Goal: Task Accomplishment & Management: Manage account settings

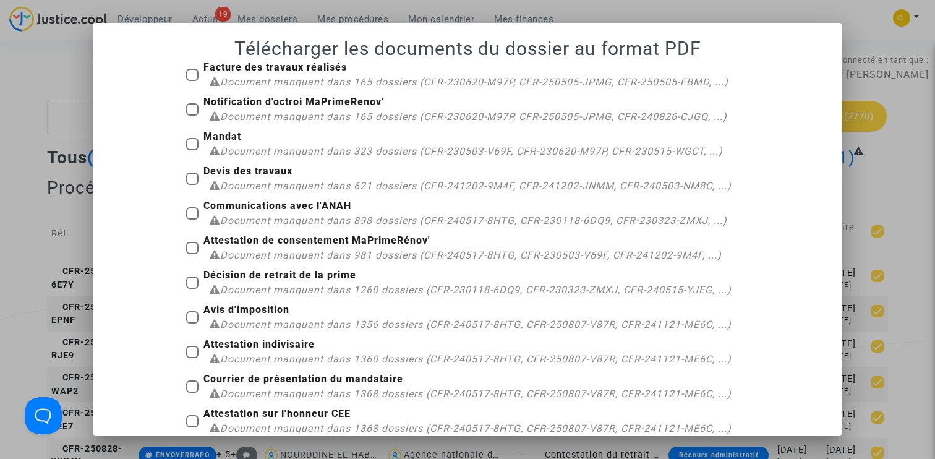
scroll to position [1262, 0]
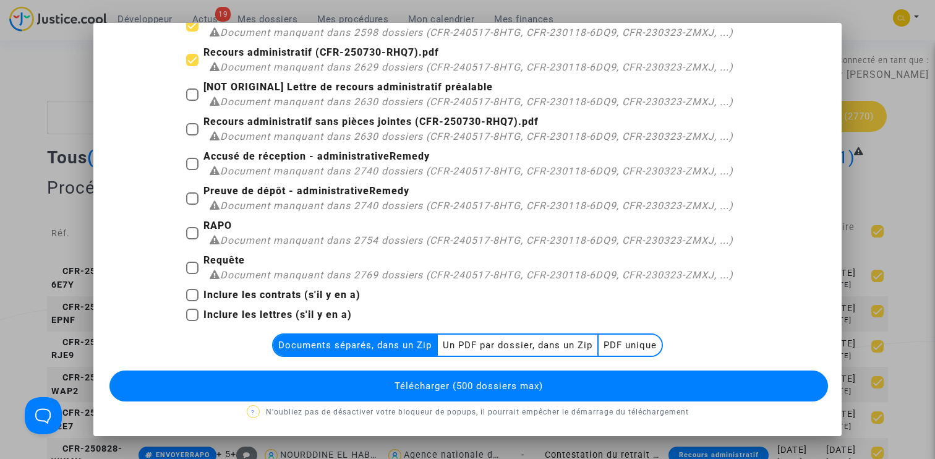
click at [924, 179] on div at bounding box center [467, 229] width 935 height 459
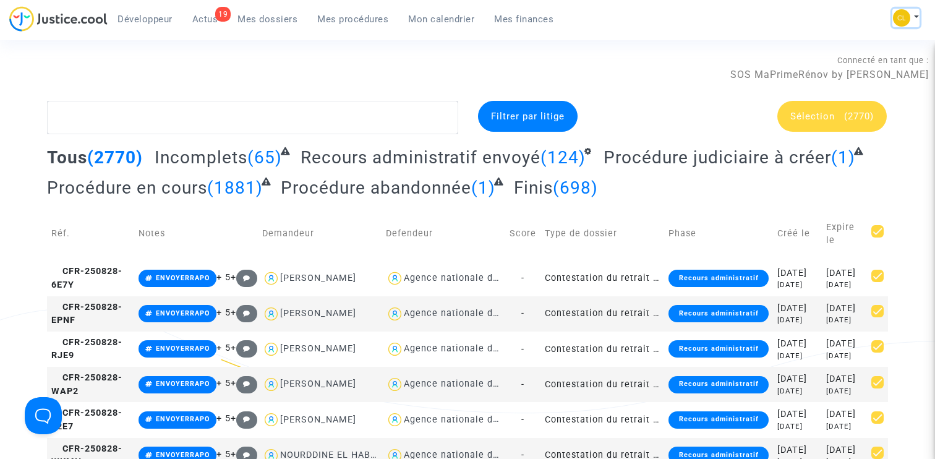
click at [912, 9] on button at bounding box center [905, 18] width 27 height 19
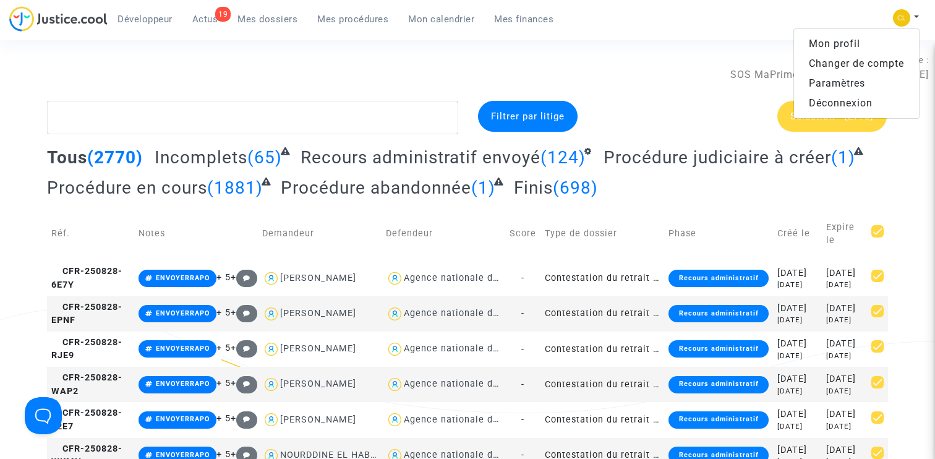
click at [862, 61] on link "Changer de compte" at bounding box center [856, 64] width 125 height 20
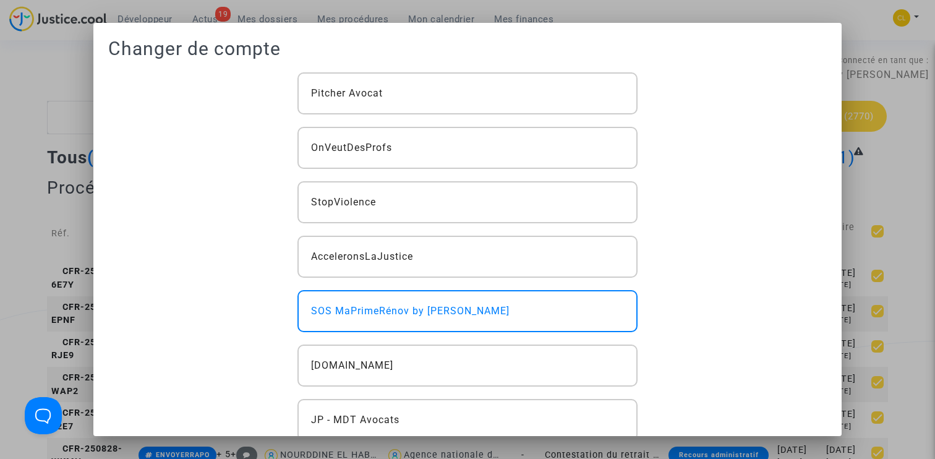
click at [497, 116] on div "Pitcher Avocat OnVeutDesProfs StopViolence AcceleronsLaJustice SOS MaPrimeRénov…" at bounding box center [467, 365] width 359 height 586
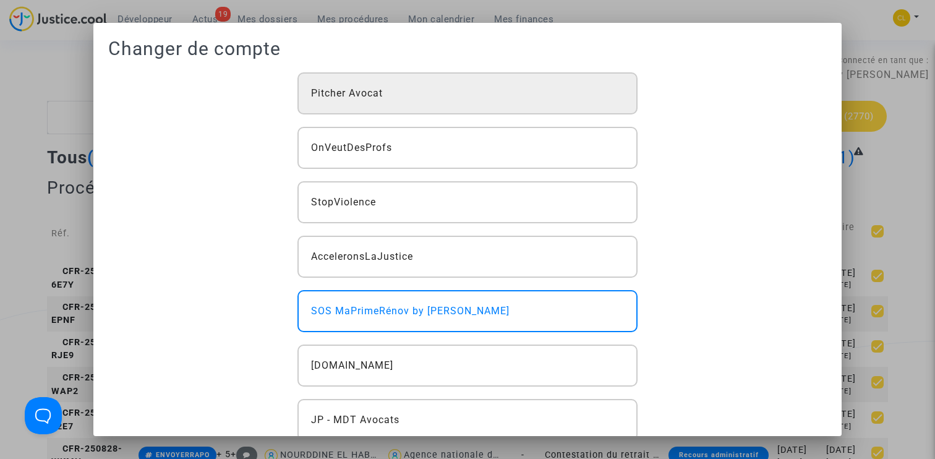
click at [492, 102] on div "Pitcher Avocat" at bounding box center [467, 93] width 341 height 42
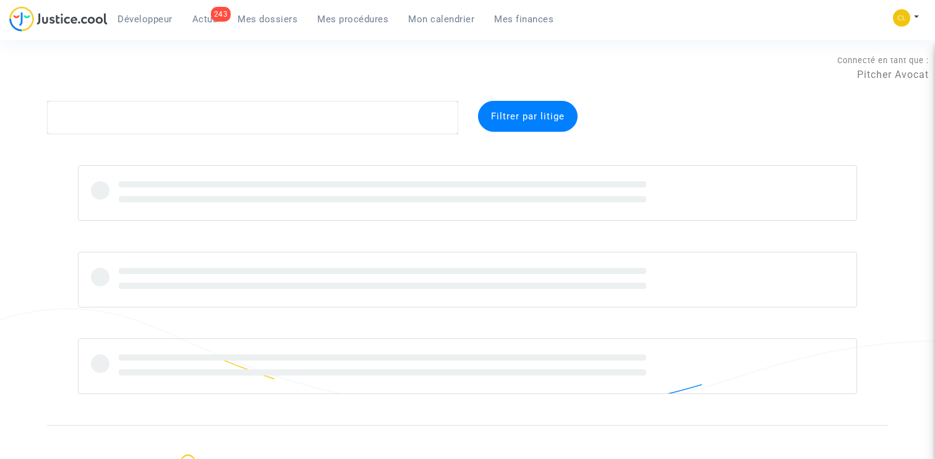
click at [277, 18] on span "Mes dossiers" at bounding box center [267, 19] width 60 height 11
